Goal: Book appointment/travel/reservation

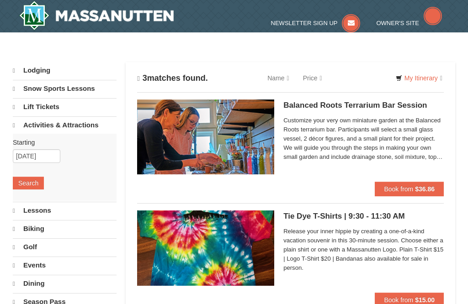
scroll to position [1, 0]
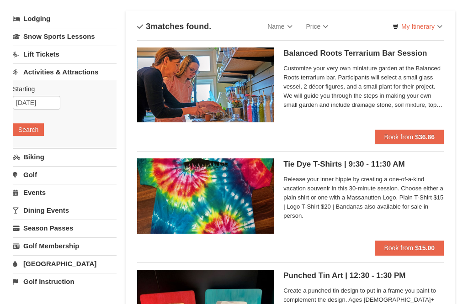
scroll to position [53, 0]
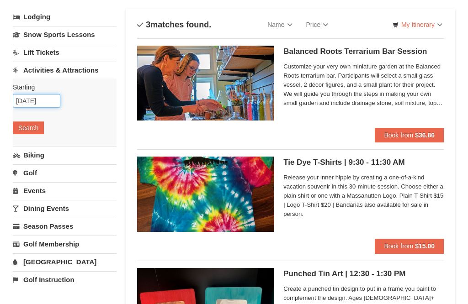
click at [45, 100] on input "[DATE]" at bounding box center [37, 101] width 48 height 14
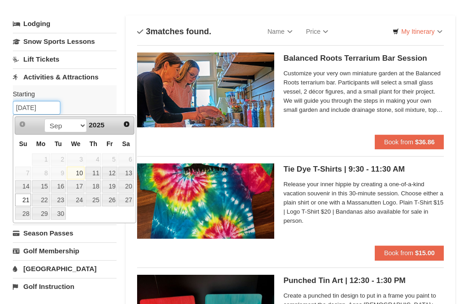
scroll to position [47, 0]
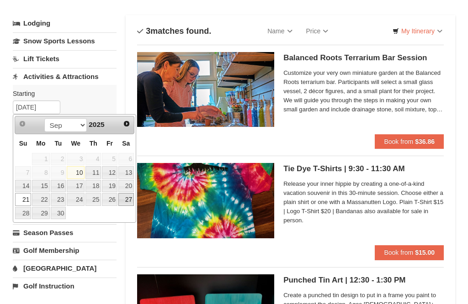
click at [133, 199] on link "27" at bounding box center [126, 199] width 16 height 13
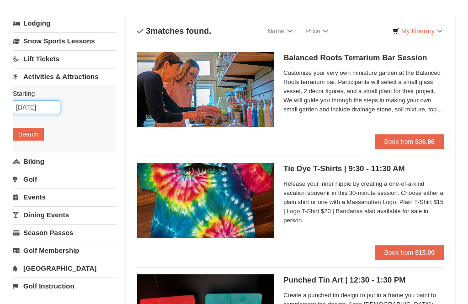
click at [31, 108] on input "[DATE]" at bounding box center [37, 108] width 48 height 14
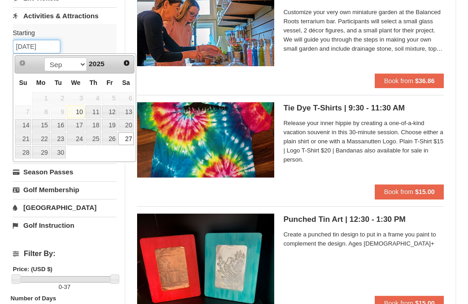
scroll to position [114, 0]
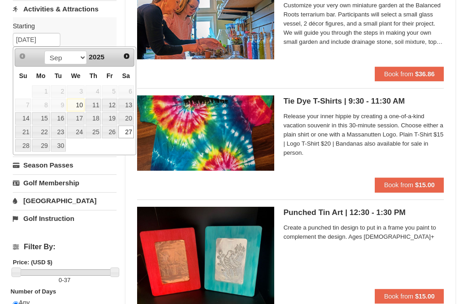
click at [26, 134] on link "21" at bounding box center [23, 132] width 16 height 13
type input "[DATE]"
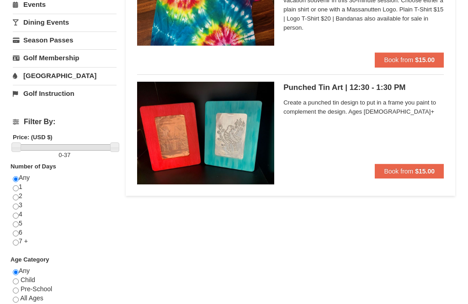
scroll to position [240, 0]
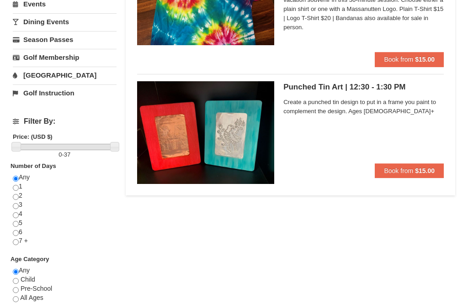
click at [16, 240] on input "radio" at bounding box center [16, 243] width 6 height 6
radio input "true"
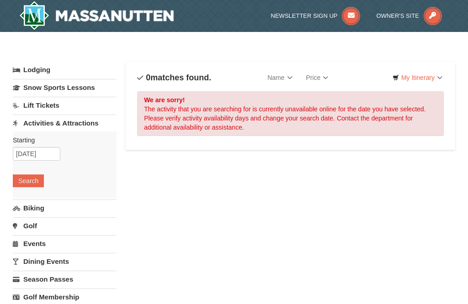
scroll to position [0, 0]
click at [65, 123] on link "Activities & Attractions" at bounding box center [65, 123] width 104 height 17
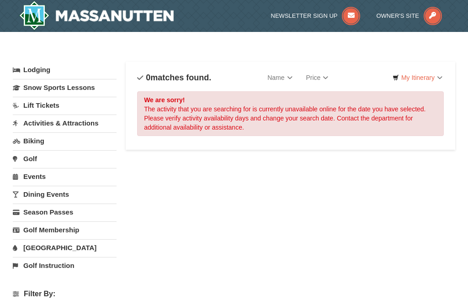
click at [438, 75] on link "My Itinerary" at bounding box center [418, 78] width 62 height 14
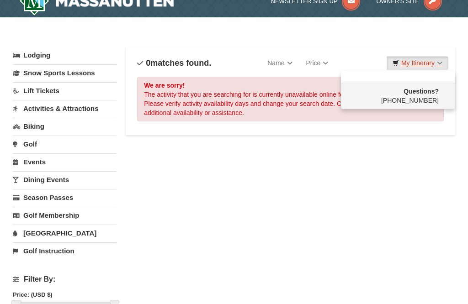
scroll to position [16, 0]
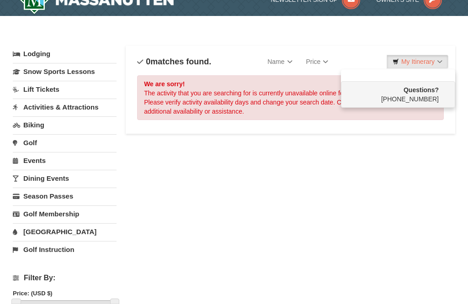
click at [71, 104] on div at bounding box center [234, 152] width 468 height 304
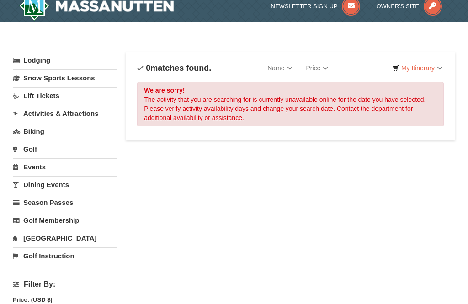
scroll to position [9, 0]
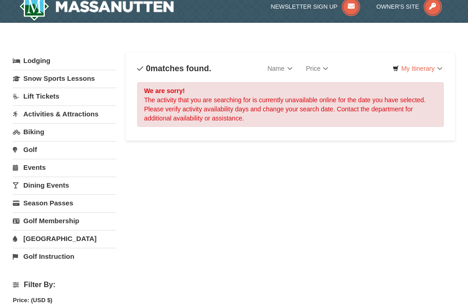
click at [32, 170] on link "Events" at bounding box center [65, 167] width 104 height 17
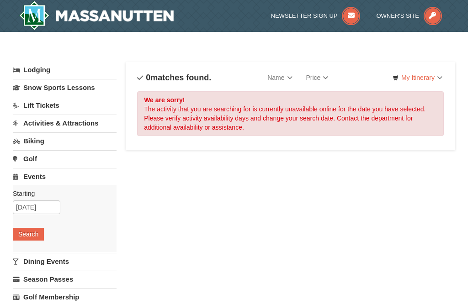
scroll to position [0, 0]
click at [431, 20] on icon at bounding box center [433, 16] width 18 height 18
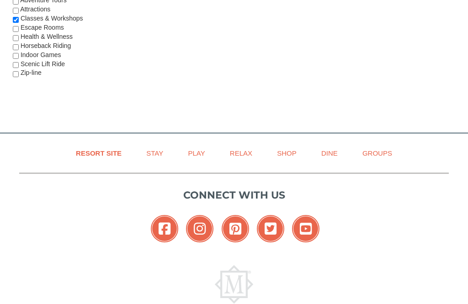
scroll to position [565, 0]
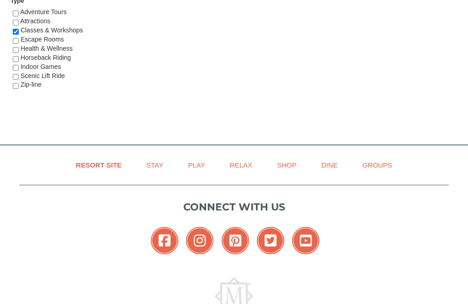
click at [202, 159] on link "Play" at bounding box center [196, 165] width 40 height 21
